Goal: Task Accomplishment & Management: Manage account settings

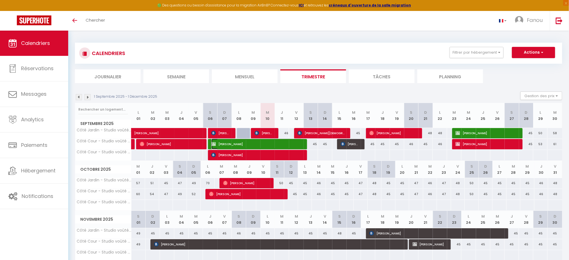
click at [215, 143] on img at bounding box center [213, 144] width 4 height 4
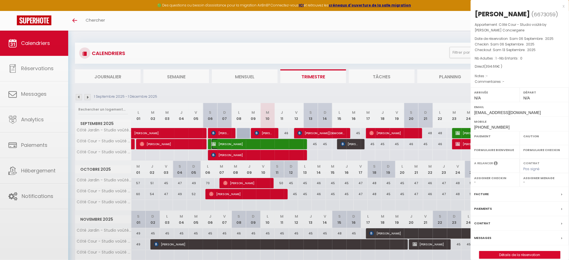
select select "OK"
select select "0"
select select "1"
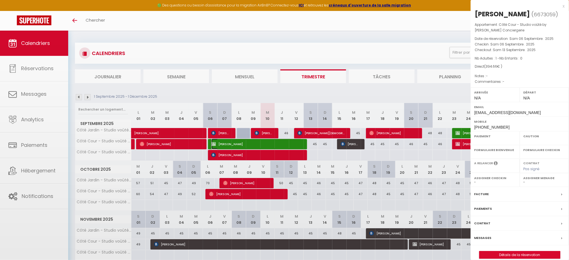
select select
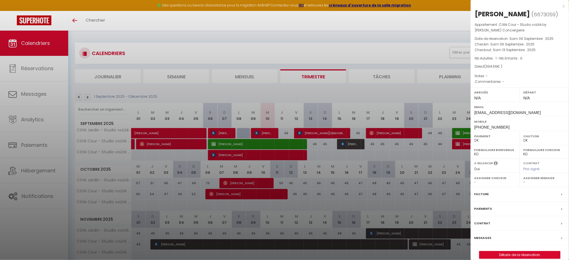
click at [564, 4] on div "x" at bounding box center [517, 6] width 94 height 7
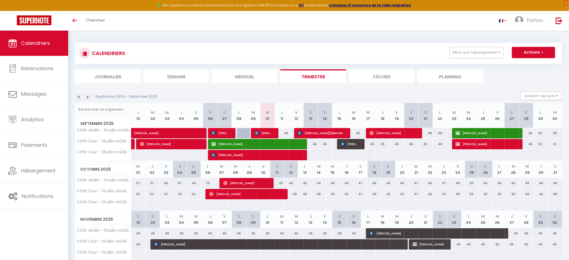
click at [79, 97] on img at bounding box center [79, 97] width 6 height 6
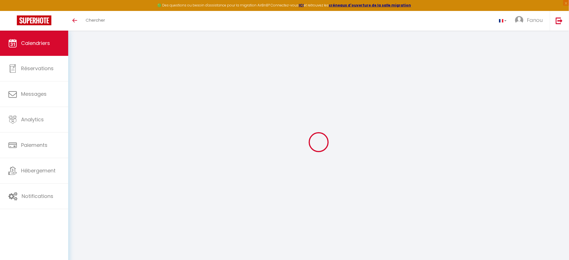
select select "0"
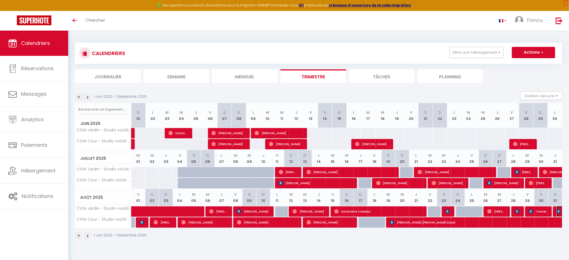
click at [559, 210] on img at bounding box center [558, 211] width 4 height 4
select select "46856"
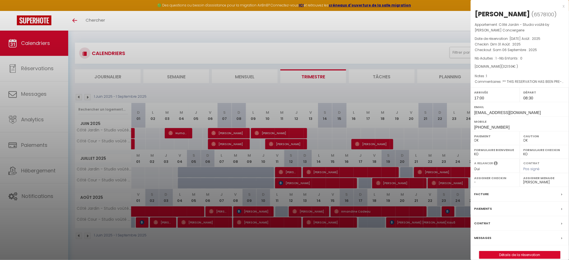
click at [87, 97] on div at bounding box center [284, 130] width 569 height 260
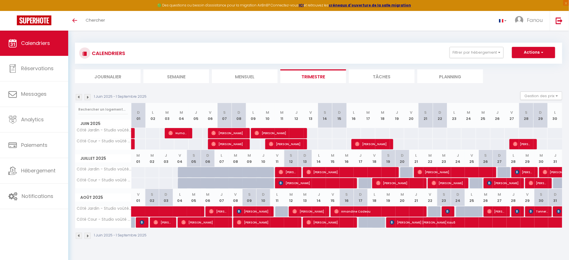
click at [87, 97] on img at bounding box center [87, 97] width 6 height 6
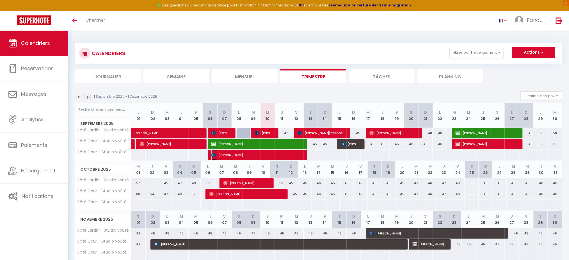
click at [212, 154] on img at bounding box center [213, 155] width 4 height 4
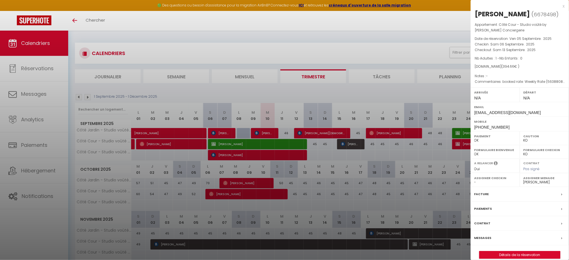
click at [214, 143] on div at bounding box center [284, 130] width 569 height 260
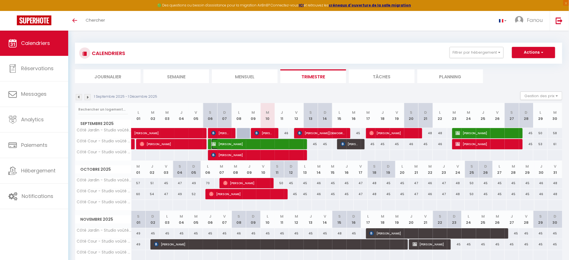
click at [214, 143] on img at bounding box center [213, 144] width 4 height 4
select select "OK"
select select
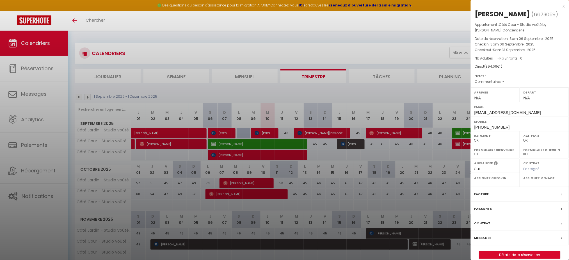
click at [458, 143] on div at bounding box center [284, 130] width 569 height 260
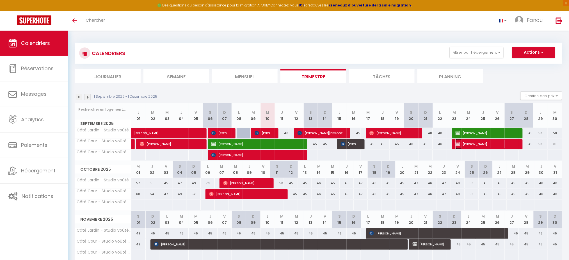
click at [458, 143] on img at bounding box center [457, 144] width 4 height 4
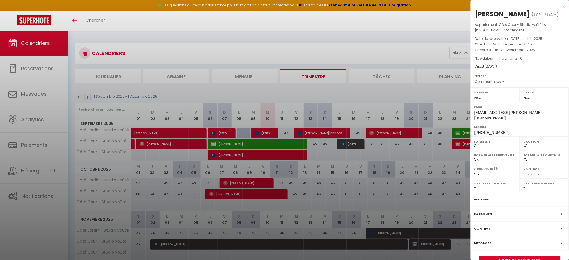
click at [457, 130] on div at bounding box center [284, 130] width 569 height 260
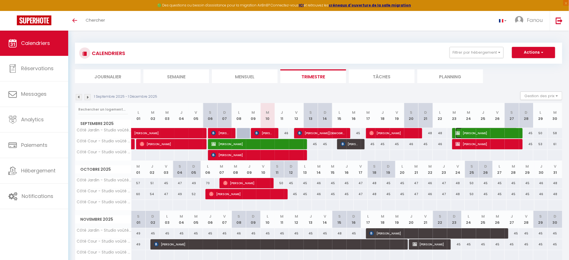
click at [457, 131] on img at bounding box center [457, 133] width 4 height 4
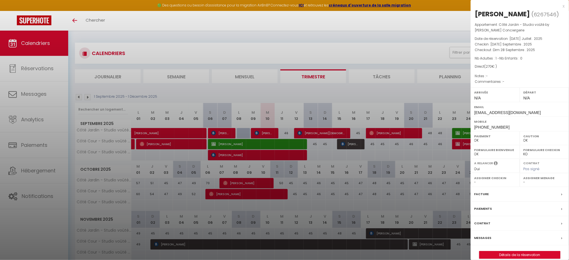
click at [458, 143] on div at bounding box center [284, 130] width 569 height 260
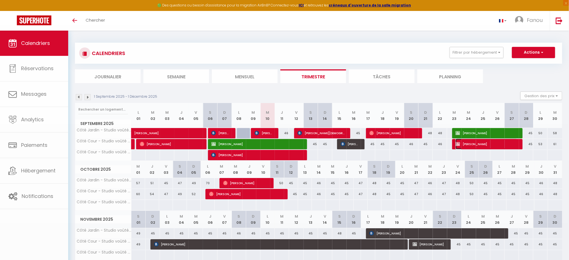
click at [458, 143] on img at bounding box center [457, 144] width 4 height 4
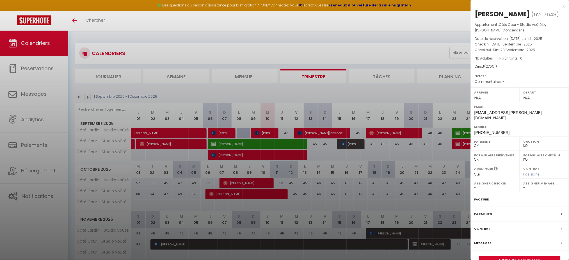
click at [212, 143] on div at bounding box center [284, 130] width 569 height 260
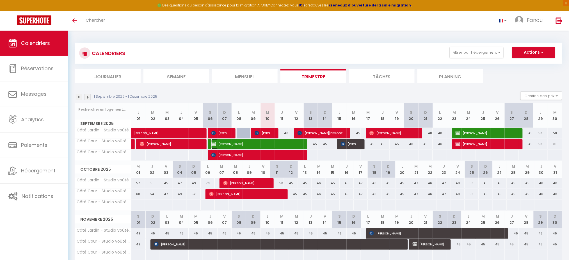
click at [215, 144] on img at bounding box center [213, 144] width 4 height 4
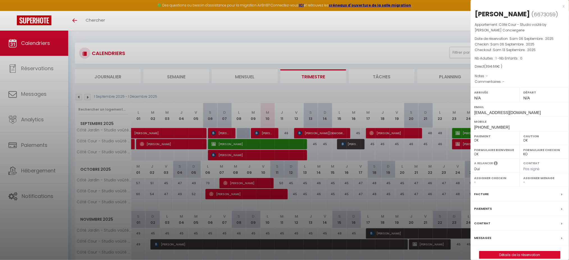
click at [562, 7] on div "x" at bounding box center [517, 6] width 94 height 7
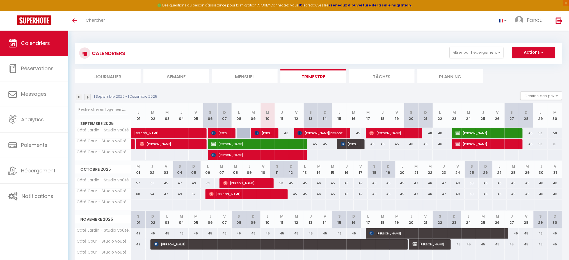
scroll to position [30, 0]
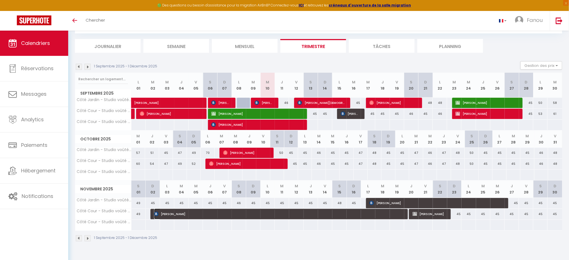
click at [155, 213] on img at bounding box center [156, 213] width 4 height 4
select select "KO"
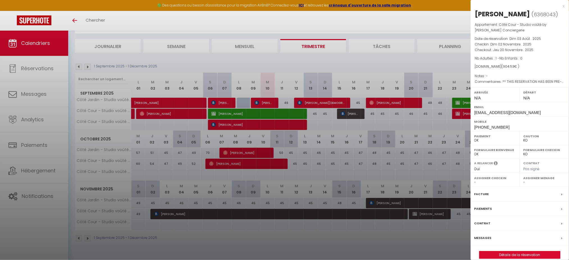
click at [263, 241] on div at bounding box center [284, 130] width 569 height 260
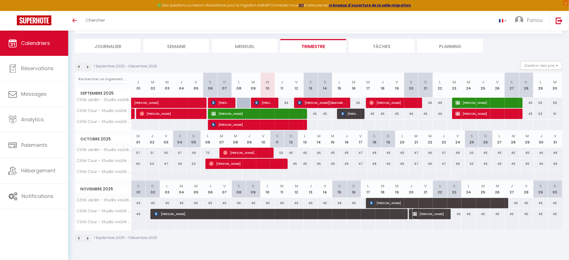
click at [414, 213] on img at bounding box center [414, 213] width 4 height 4
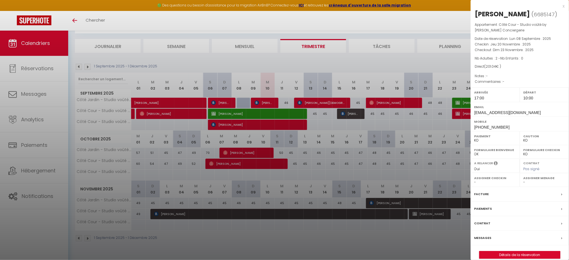
click at [226, 151] on div at bounding box center [284, 130] width 569 height 260
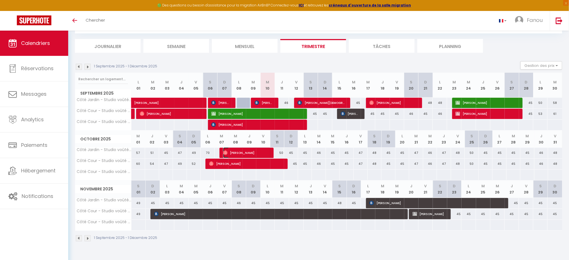
click at [226, 151] on img at bounding box center [225, 152] width 4 height 4
select select "OK"
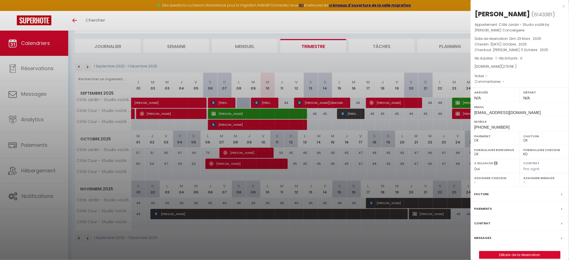
click at [210, 163] on div at bounding box center [284, 130] width 569 height 260
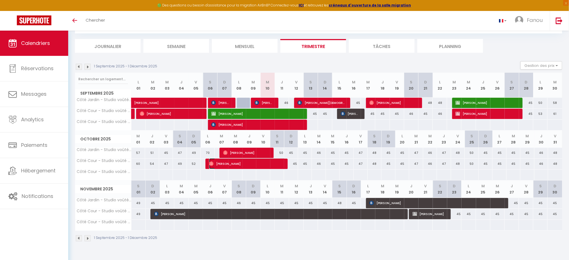
click at [210, 163] on img at bounding box center [211, 163] width 4 height 4
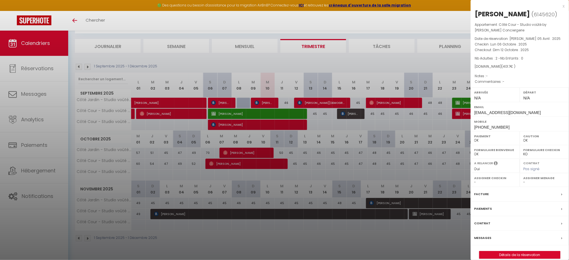
click at [563, 6] on div "x" at bounding box center [517, 6] width 94 height 7
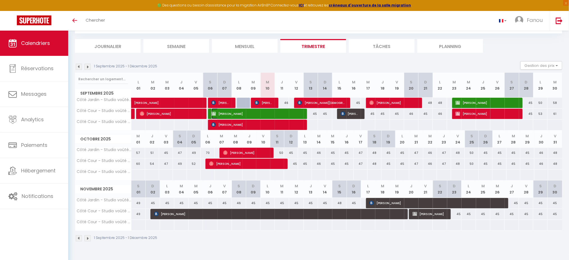
click at [214, 112] on img at bounding box center [213, 113] width 4 height 4
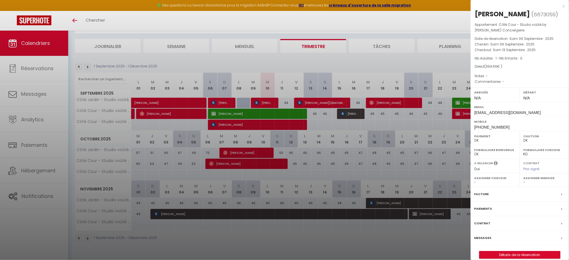
click at [214, 122] on div at bounding box center [284, 130] width 569 height 260
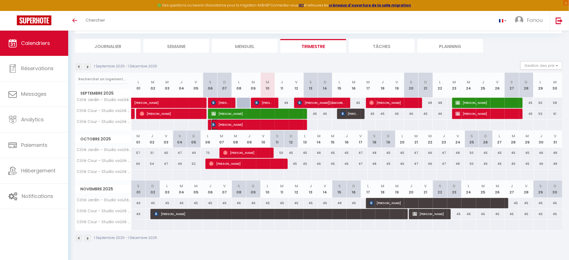
click at [214, 122] on img at bounding box center [213, 124] width 4 height 4
select select "KO"
select select "46856"
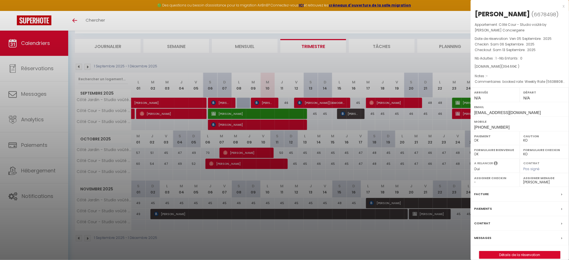
click at [214, 112] on div at bounding box center [284, 130] width 569 height 260
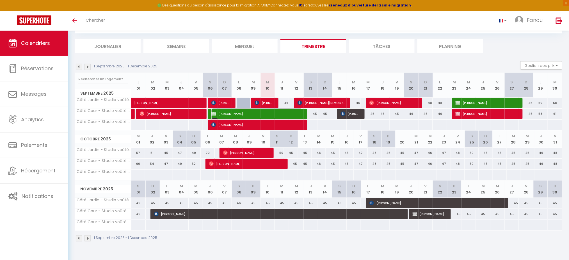
click at [214, 112] on img at bounding box center [213, 113] width 4 height 4
select select "OK"
select select
